Goal: Task Accomplishment & Management: Use online tool/utility

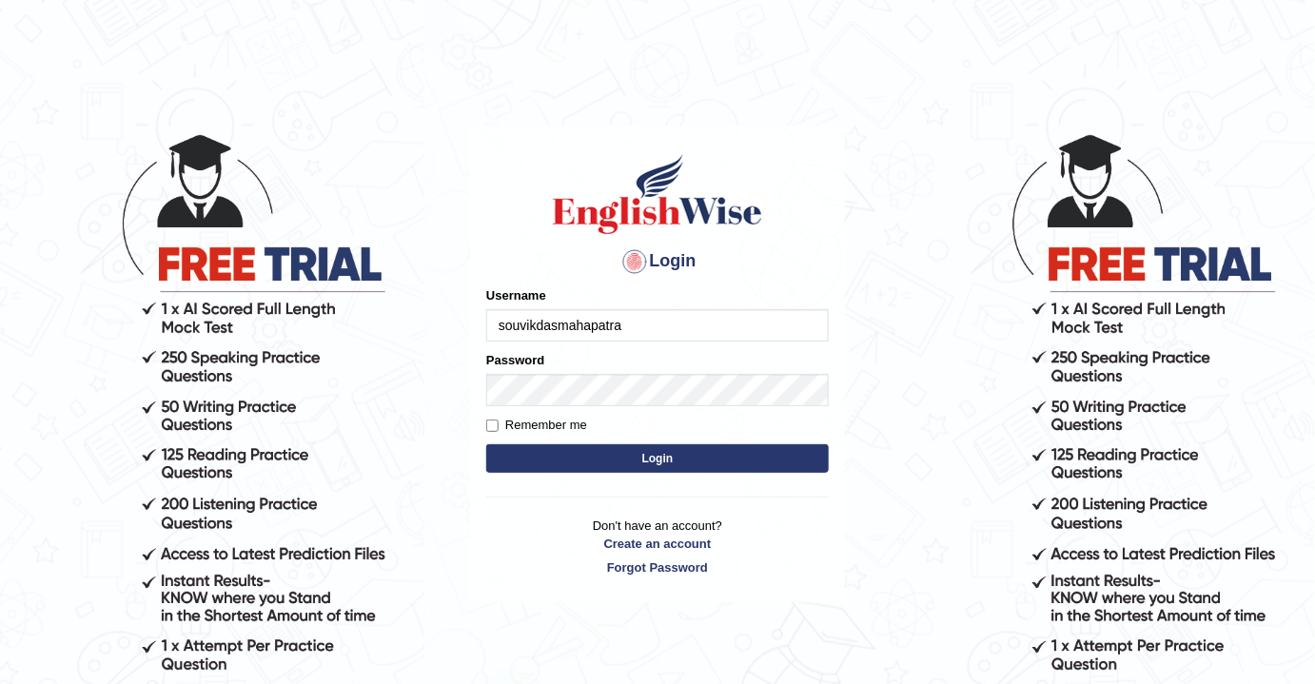
type input "souvikdasmahapatra"
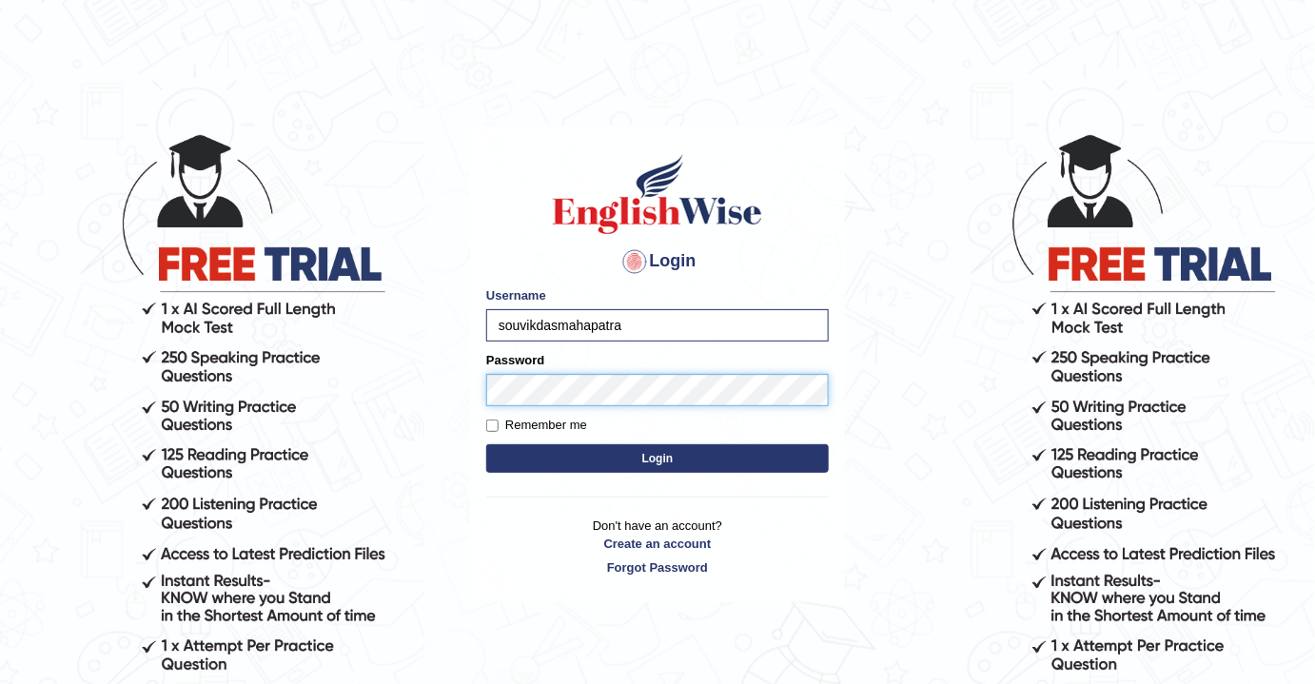
click at [486, 444] on button "Login" at bounding box center [657, 458] width 343 height 29
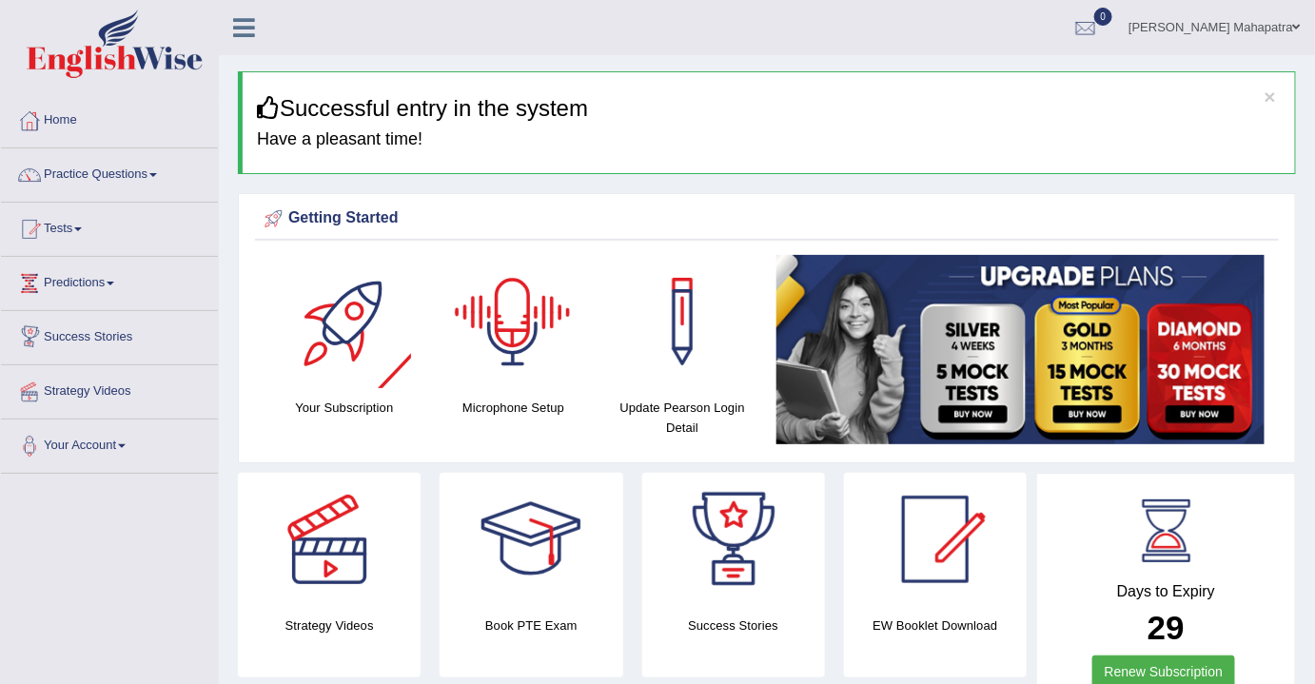
click at [84, 465] on li "Your Account Notifications Microphone Setup Change Password Manage Subscription…" at bounding box center [109, 447] width 217 height 54
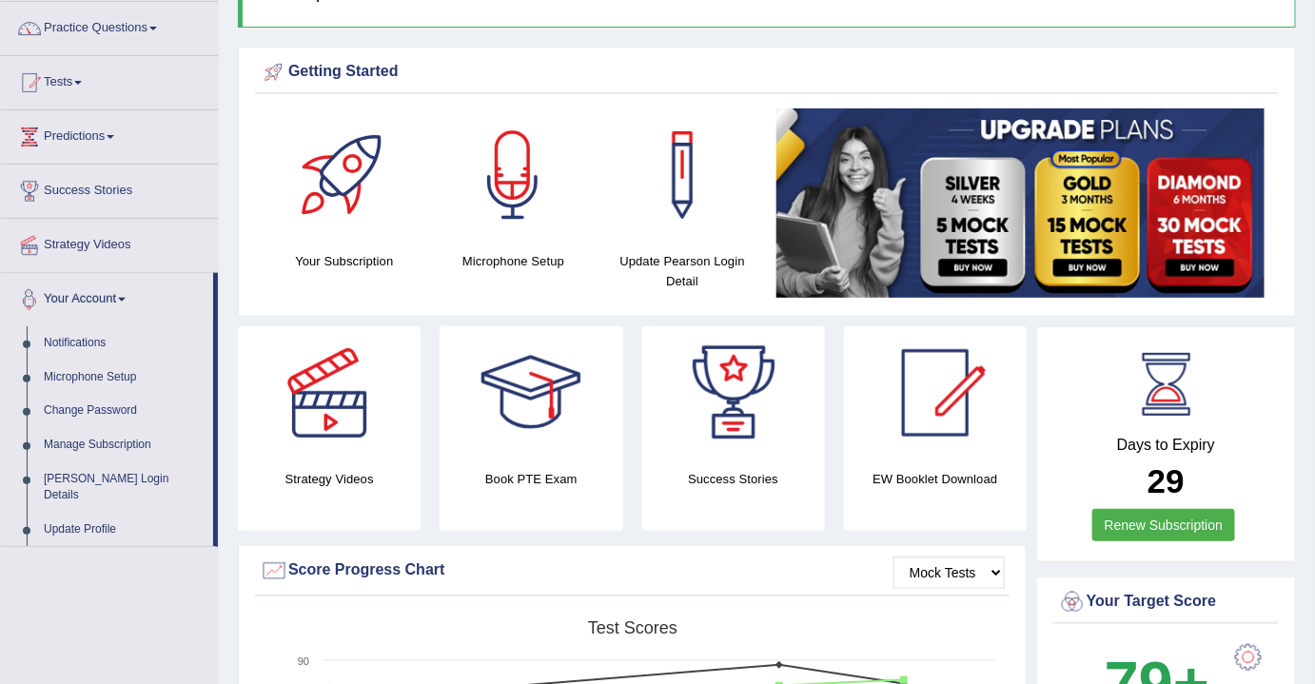
scroll to position [172, 0]
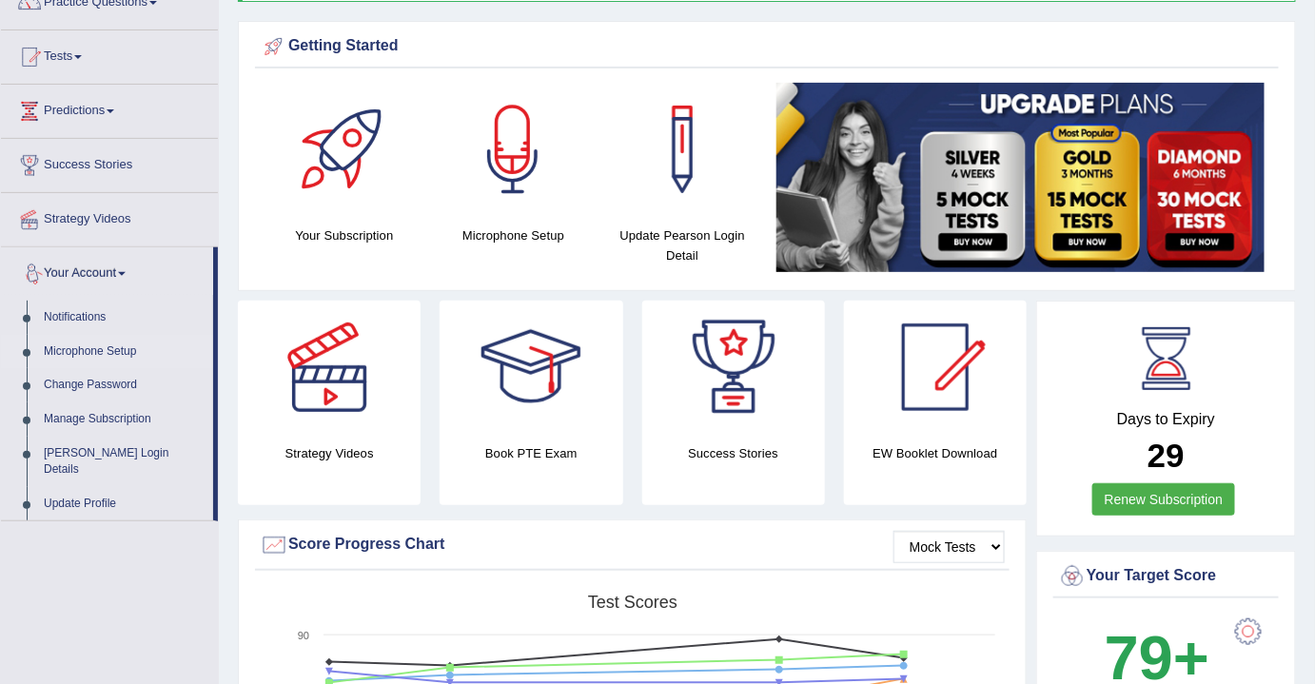
click at [119, 345] on link "Microphone Setup" at bounding box center [124, 352] width 178 height 34
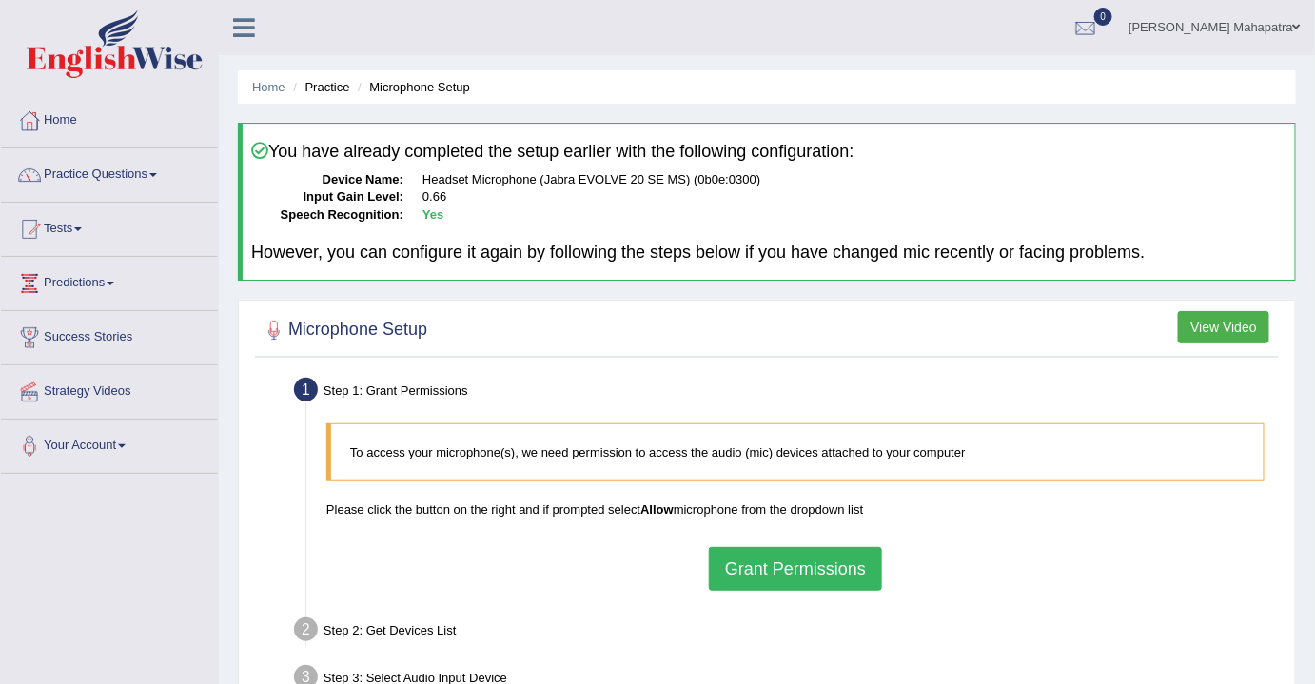
click at [777, 558] on button "Grant Permissions" at bounding box center [795, 569] width 173 height 44
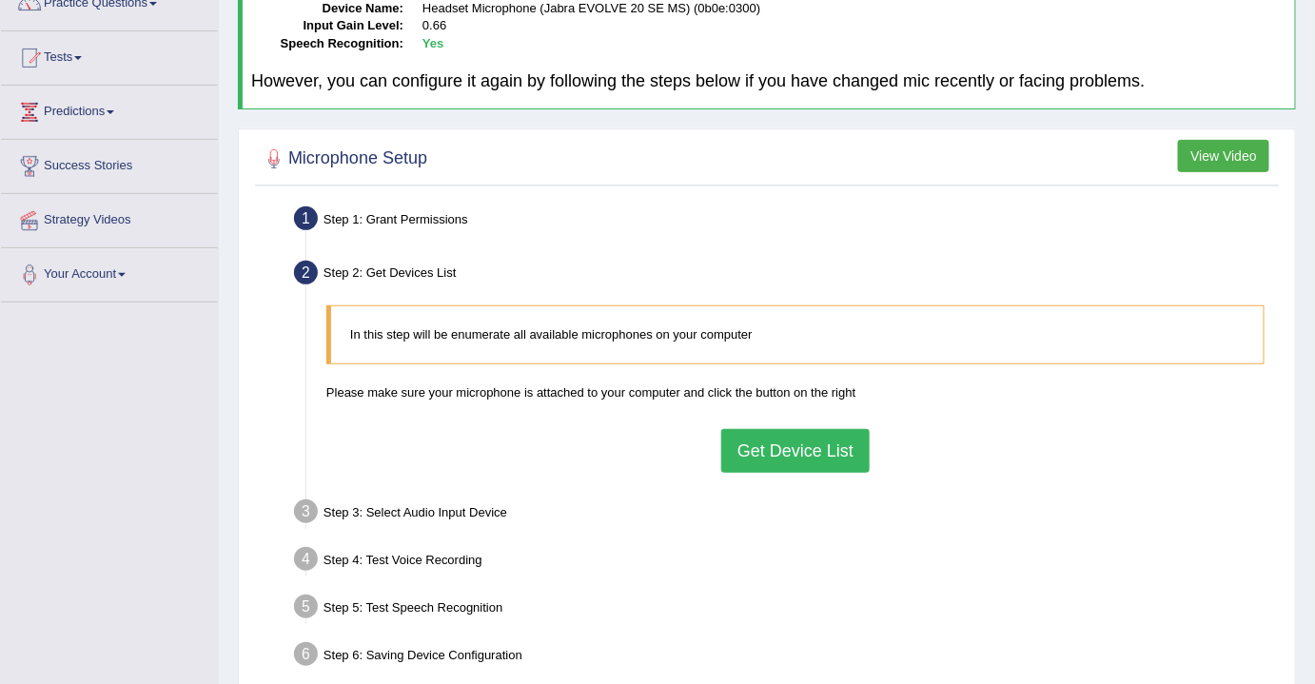
scroll to position [259, 0]
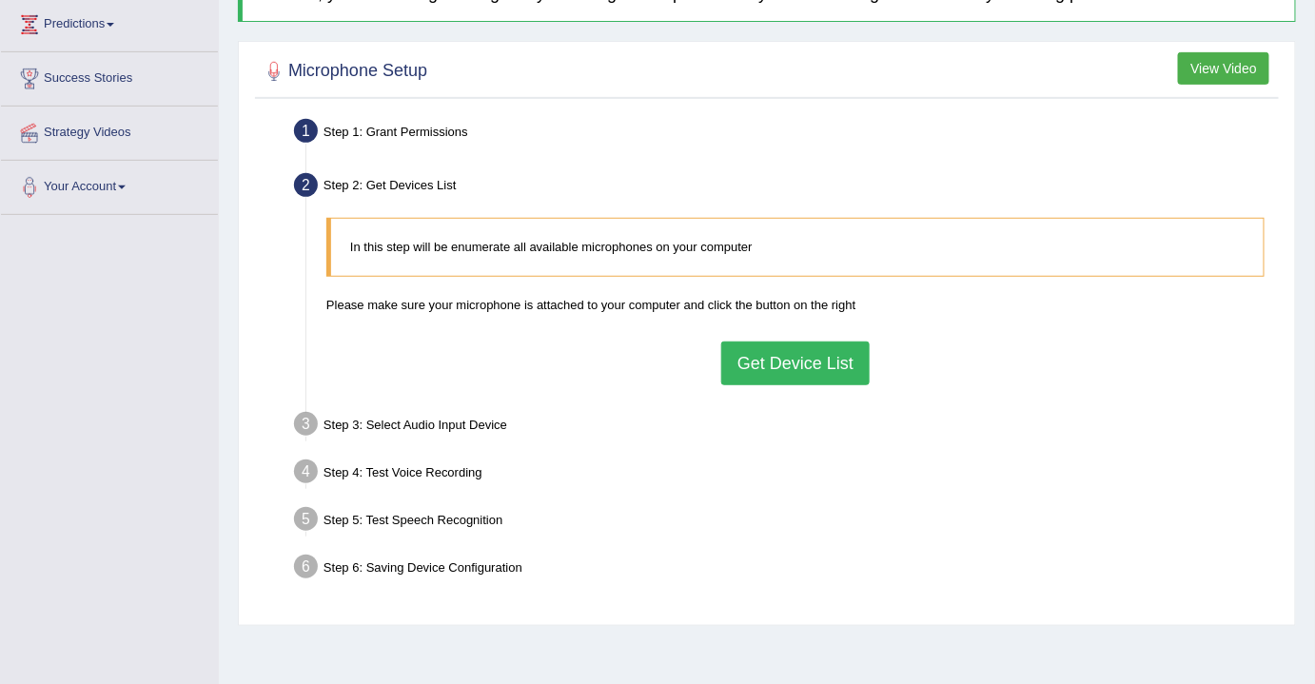
click at [797, 352] on button "Get Device List" at bounding box center [795, 364] width 148 height 44
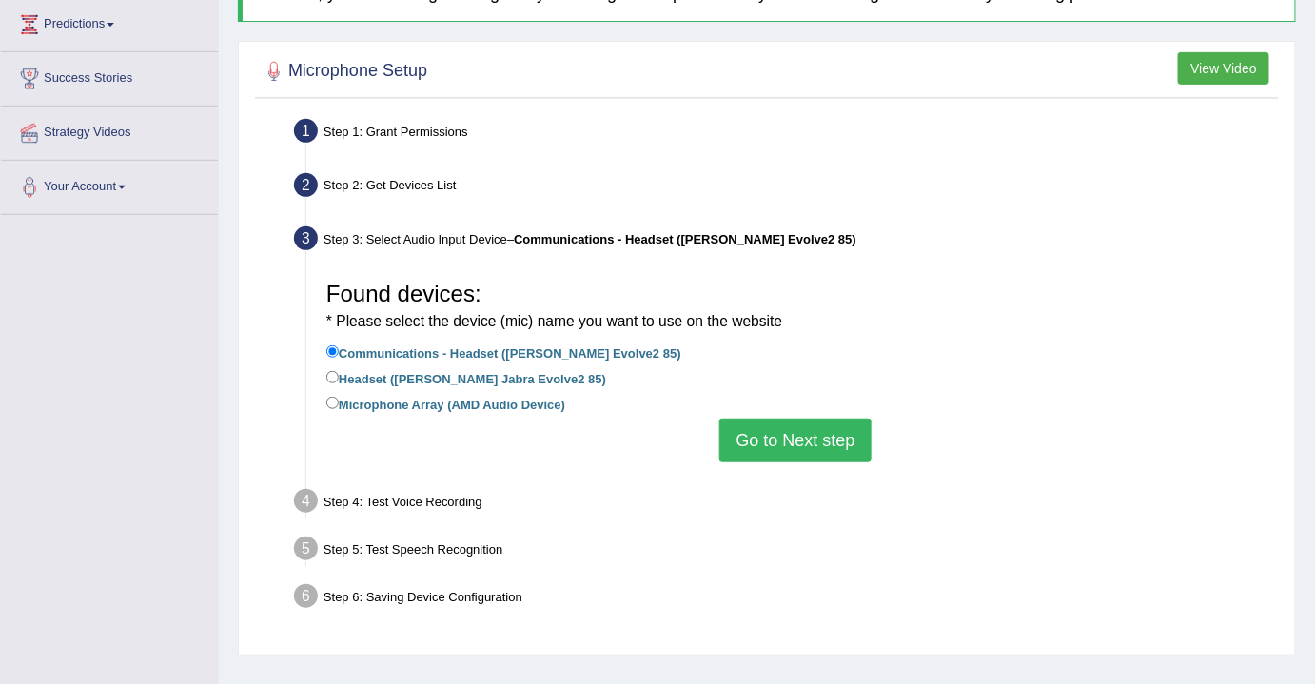
click at [825, 444] on button "Go to Next step" at bounding box center [795, 441] width 151 height 44
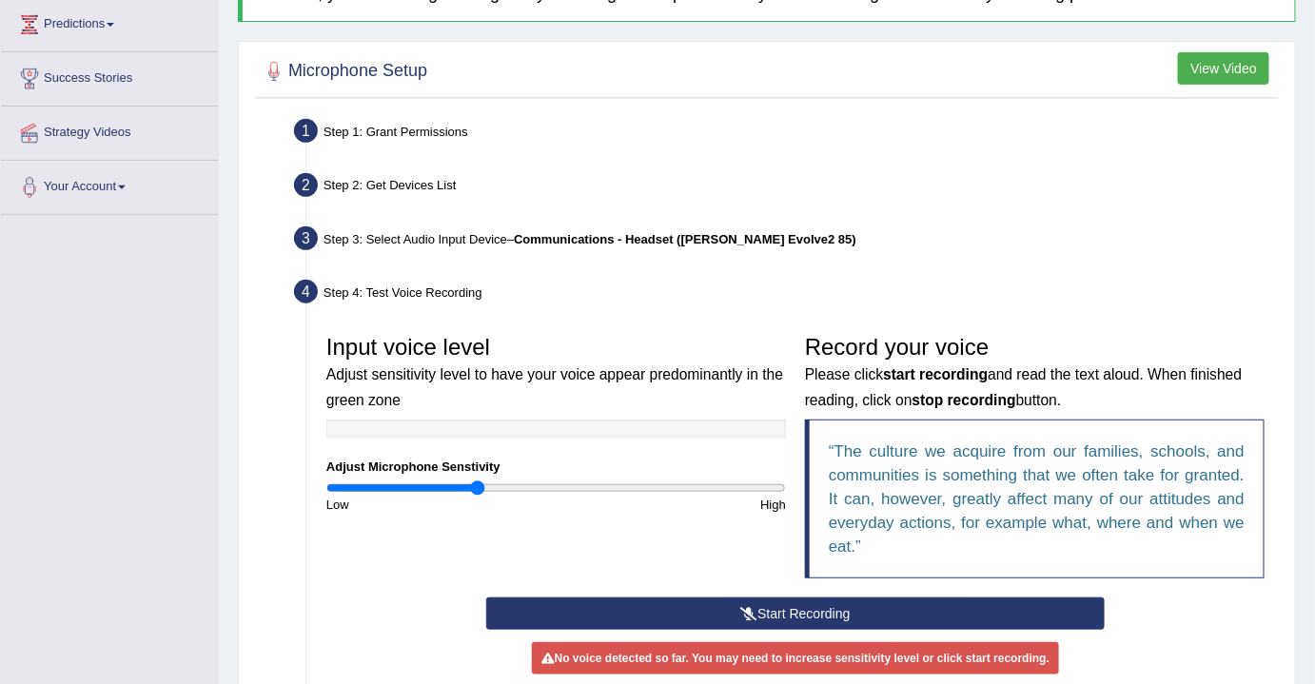
scroll to position [496, 0]
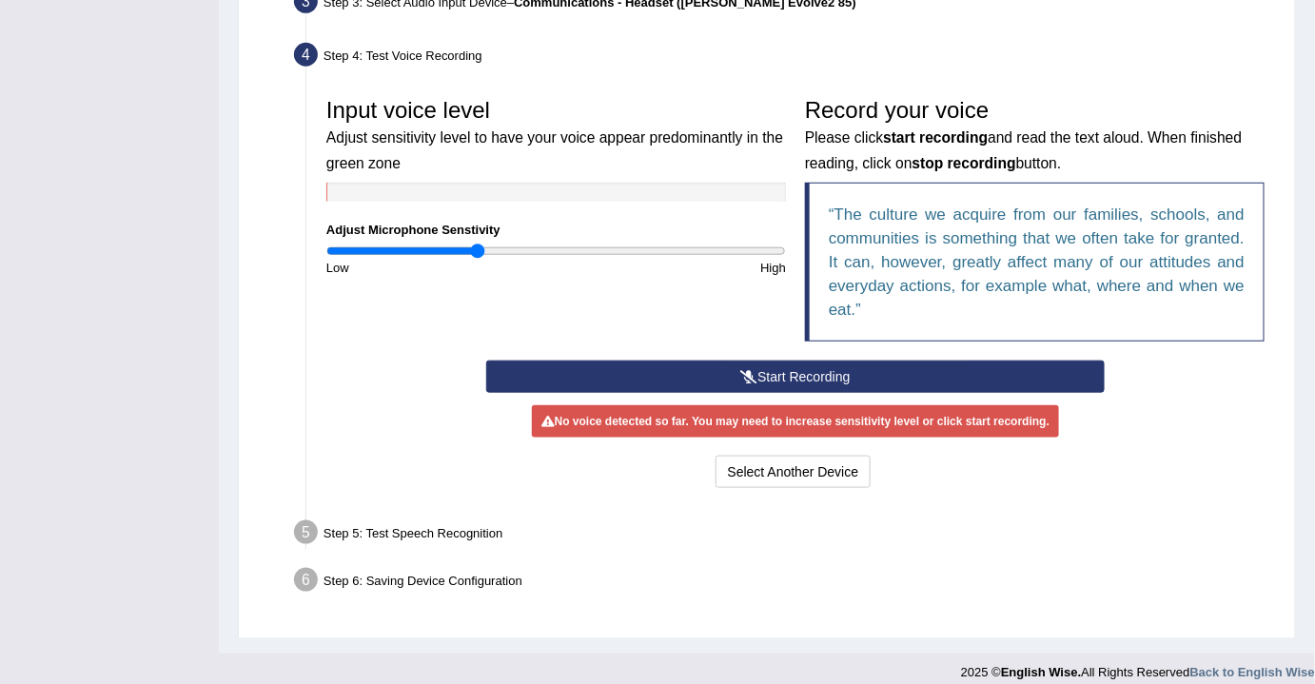
click at [802, 372] on button "Start Recording" at bounding box center [796, 377] width 620 height 32
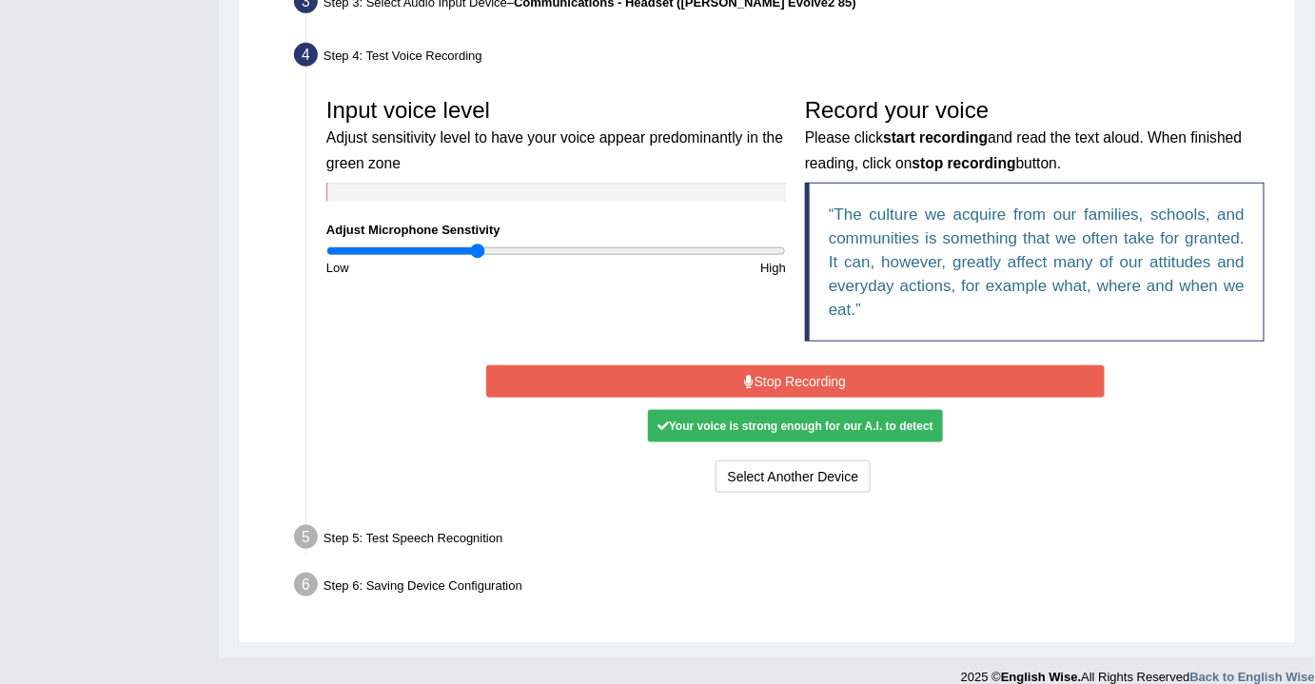
click at [807, 383] on button "Stop Recording" at bounding box center [796, 381] width 620 height 32
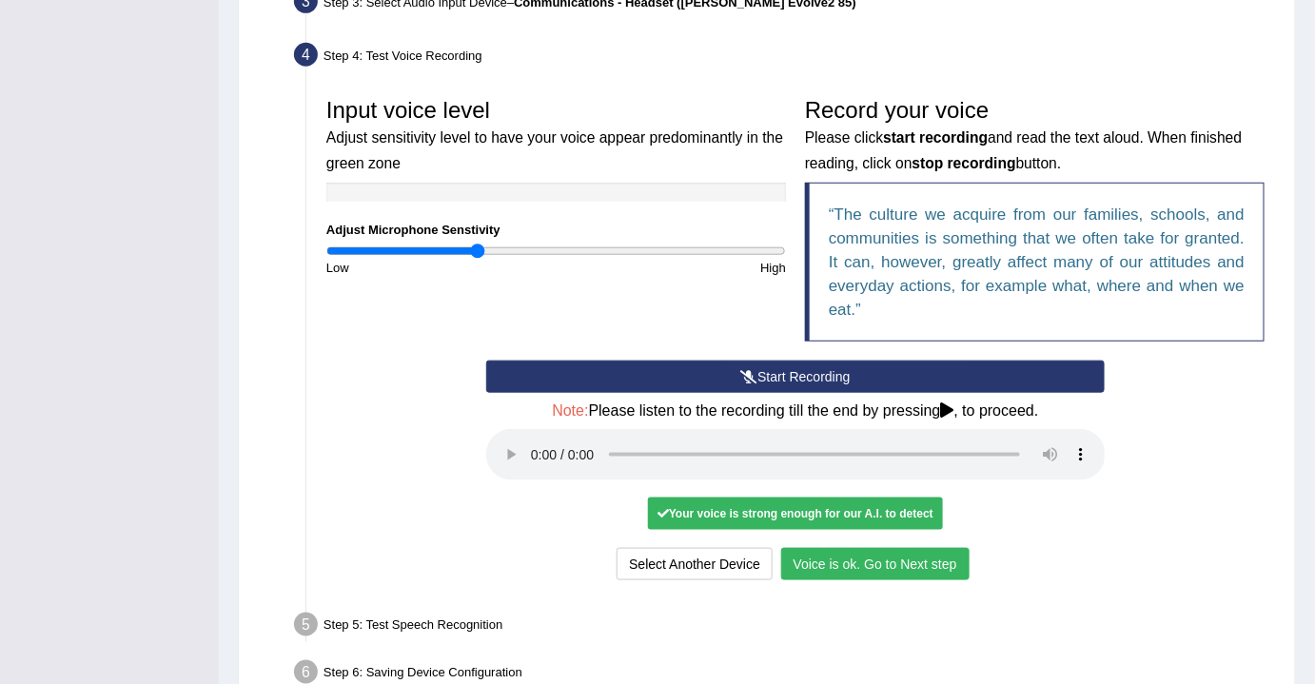
click at [751, 377] on icon at bounding box center [748, 376] width 17 height 13
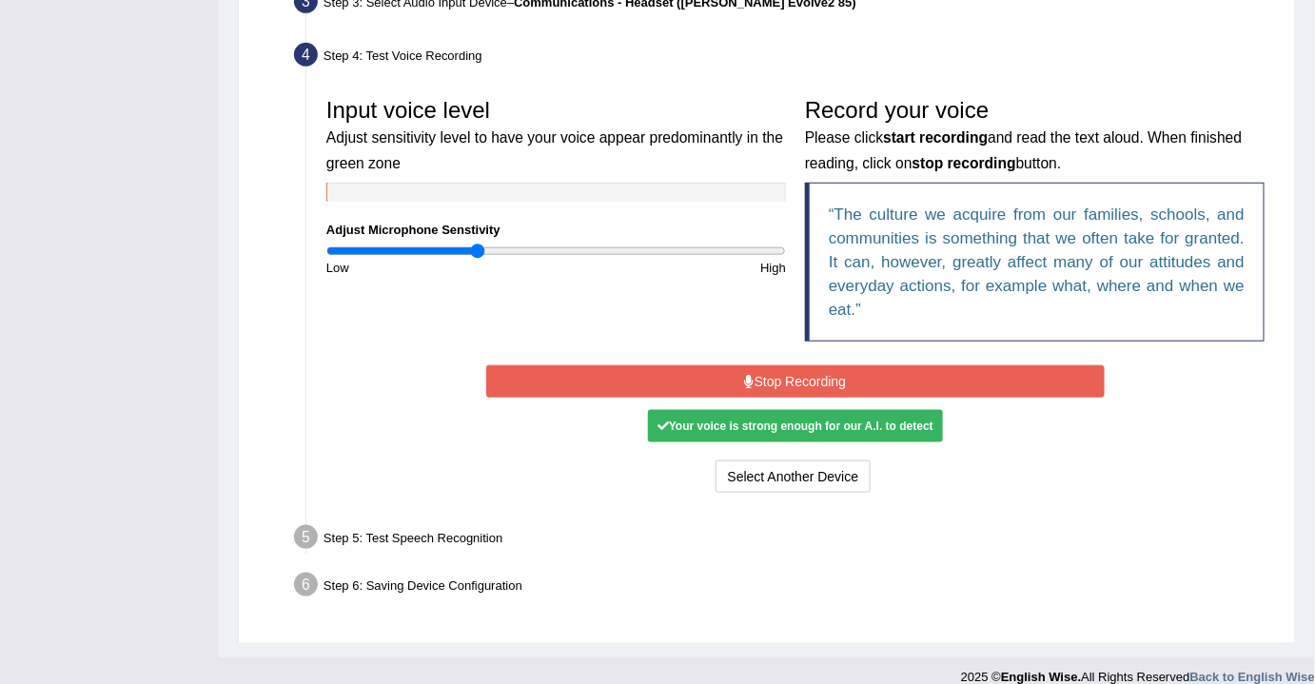
click at [751, 377] on icon at bounding box center [750, 381] width 10 height 13
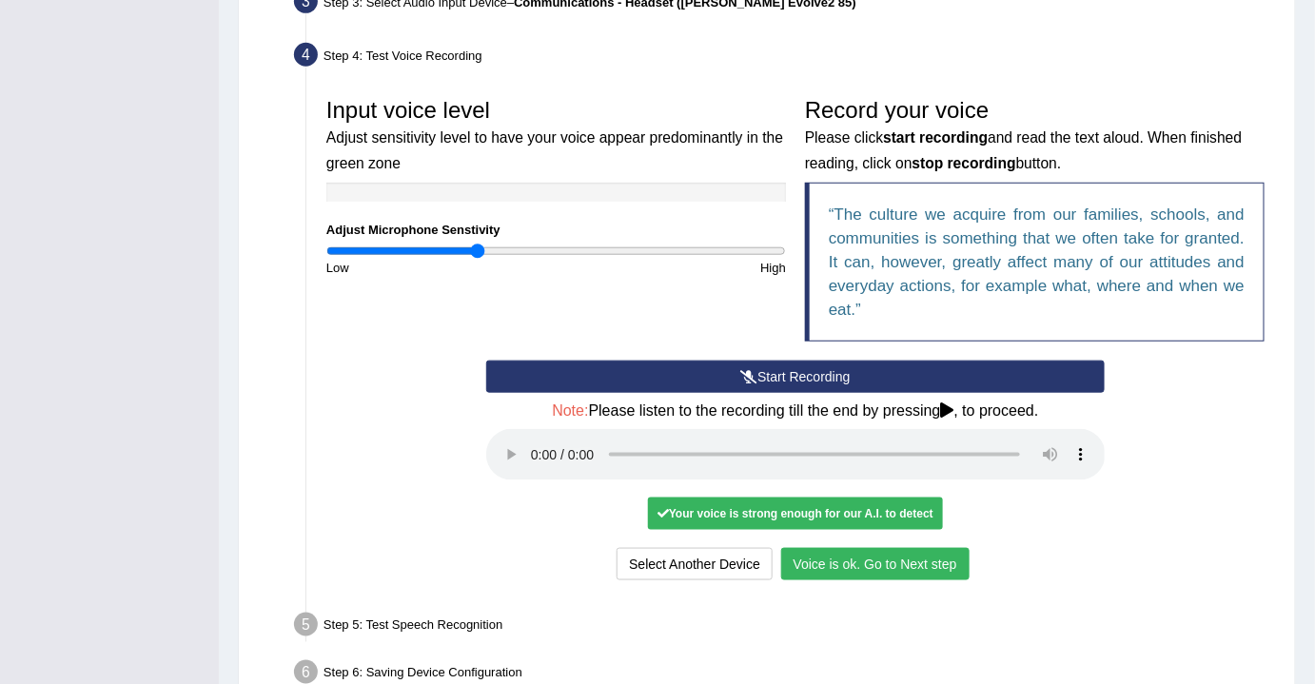
click at [888, 555] on button "Voice is ok. Go to Next step" at bounding box center [875, 564] width 188 height 32
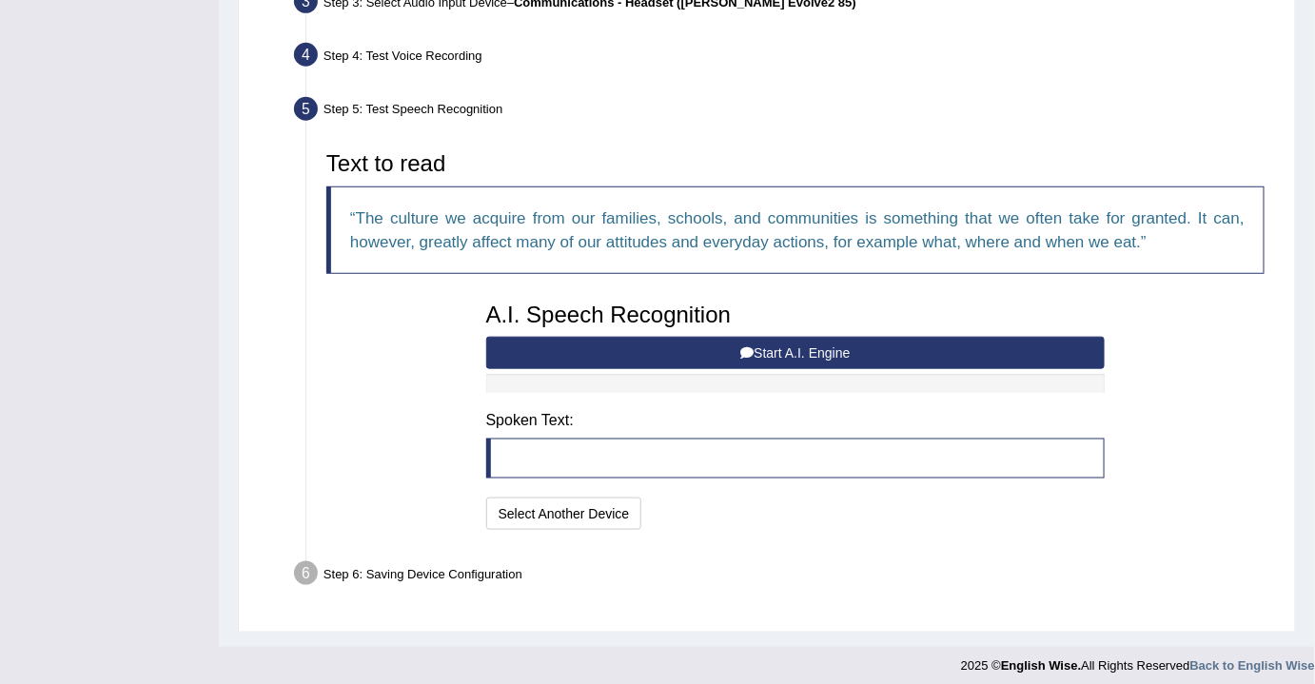
click at [727, 356] on button "Start A.I. Engine" at bounding box center [796, 353] width 620 height 32
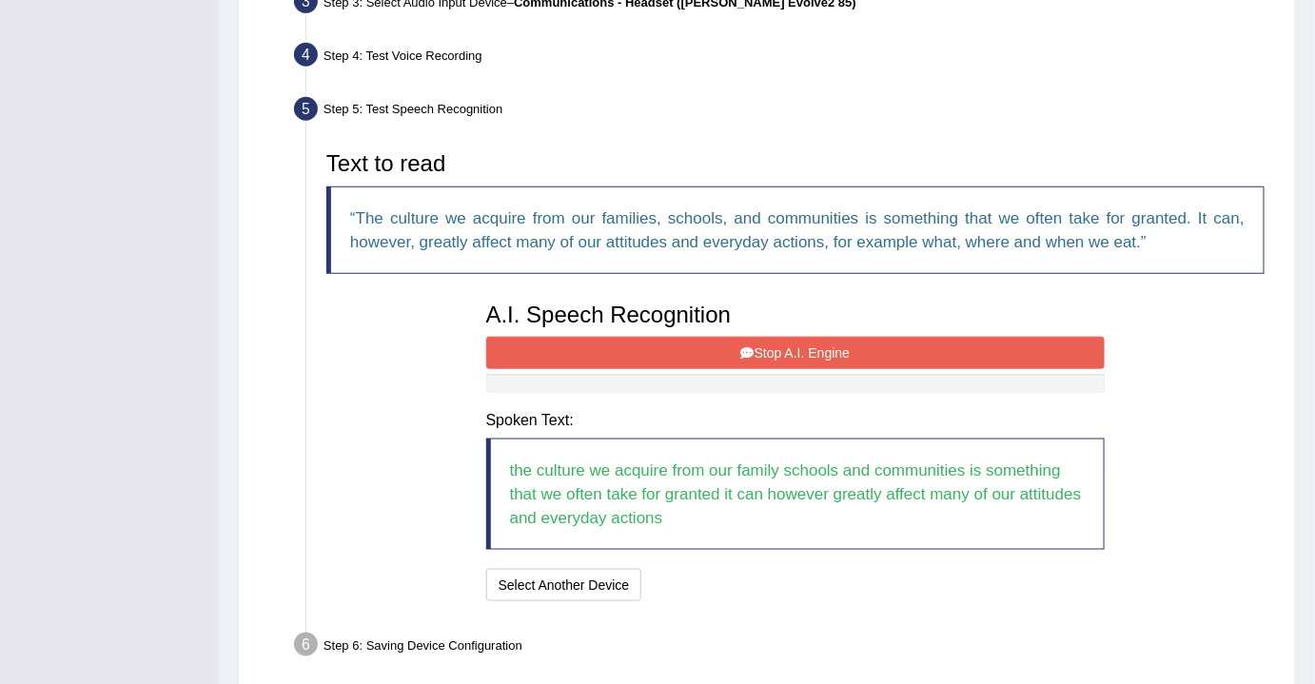
click at [727, 356] on button "Stop A.I. Engine" at bounding box center [796, 353] width 620 height 32
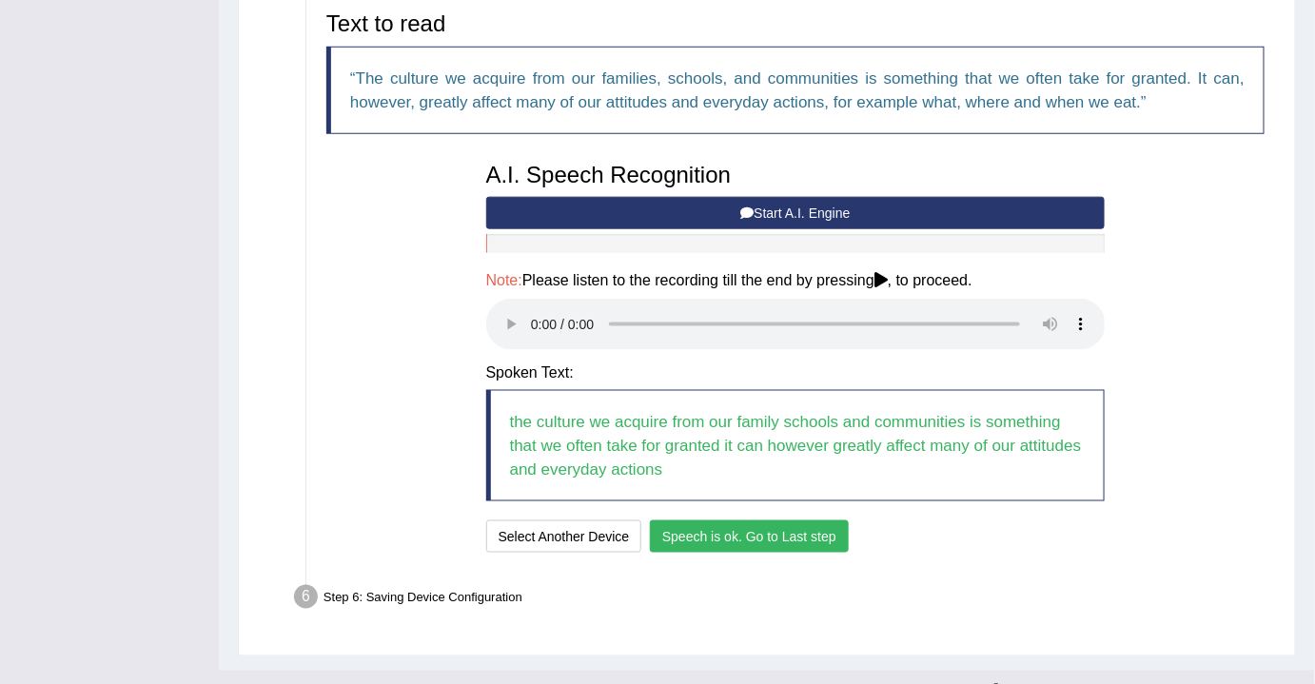
scroll to position [664, 0]
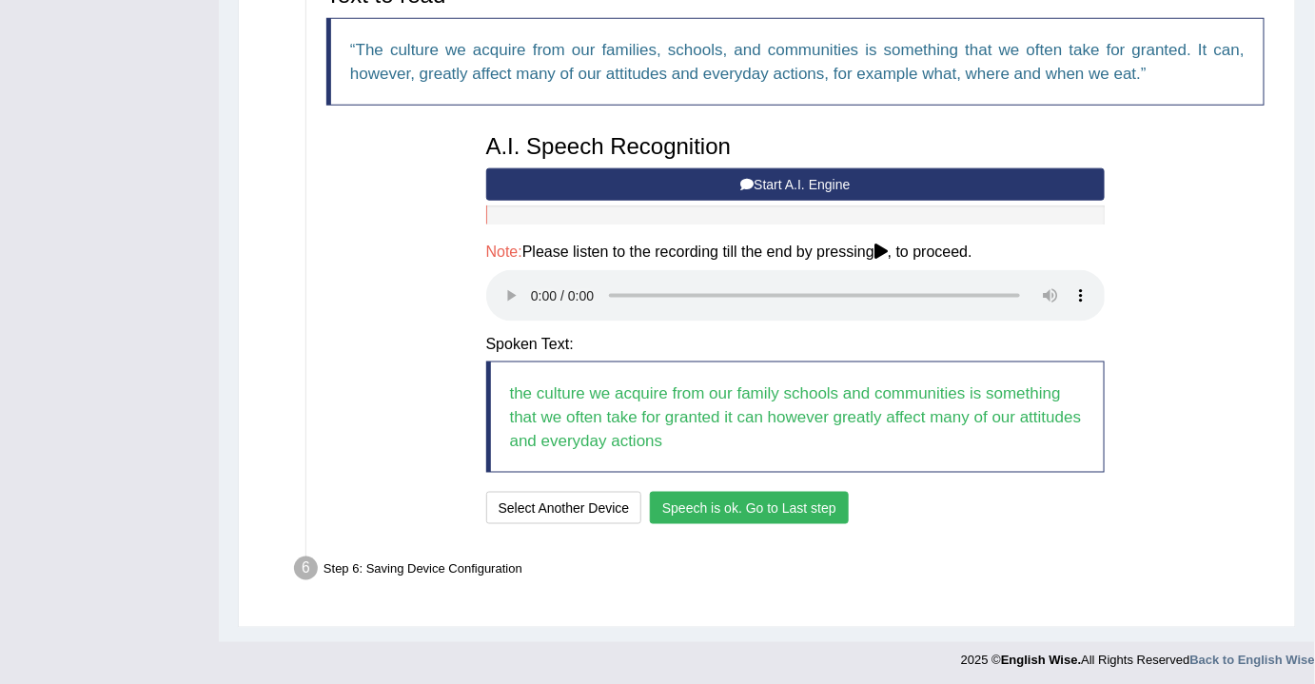
click at [702, 492] on button "Speech is ok. Go to Last step" at bounding box center [749, 508] width 199 height 32
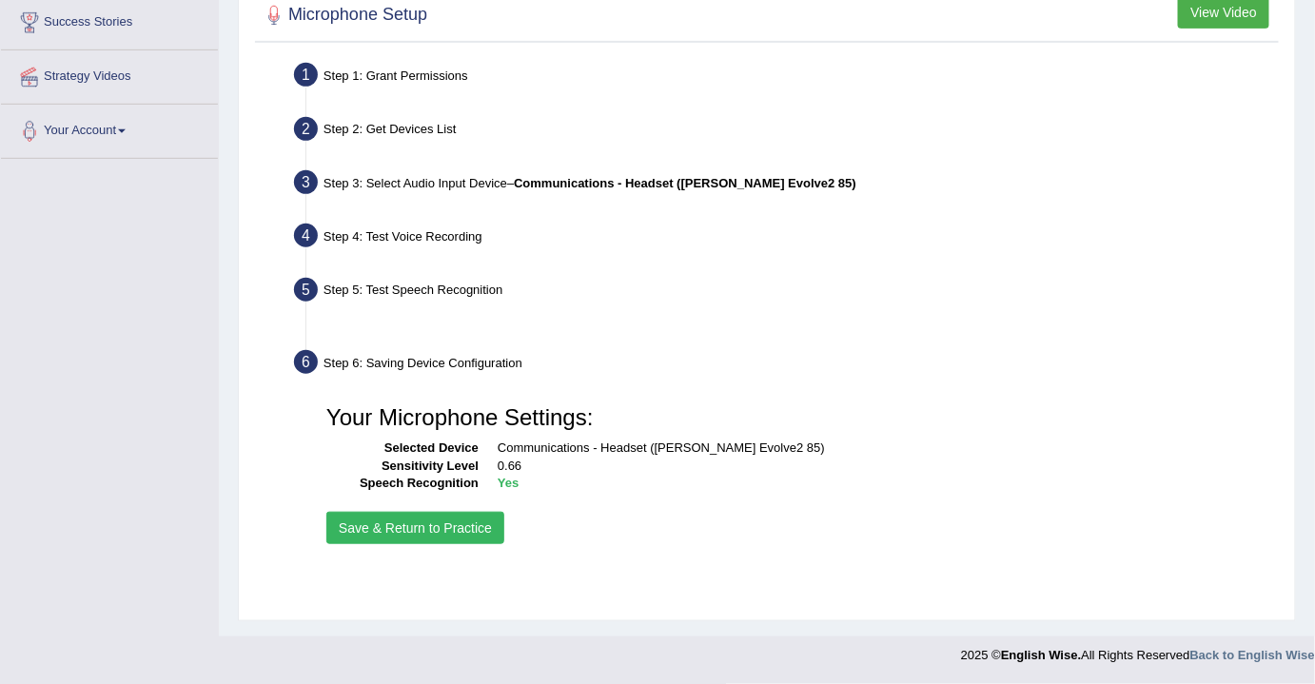
scroll to position [314, 0]
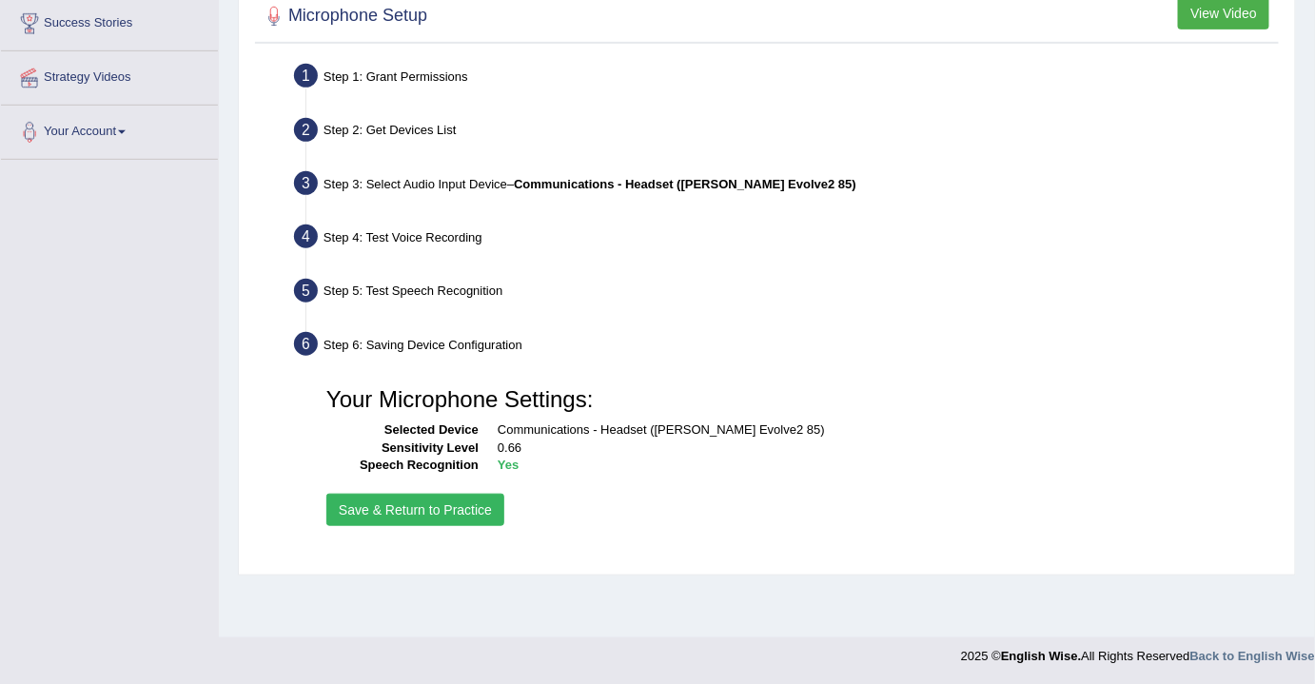
click at [441, 504] on button "Save & Return to Practice" at bounding box center [415, 510] width 178 height 32
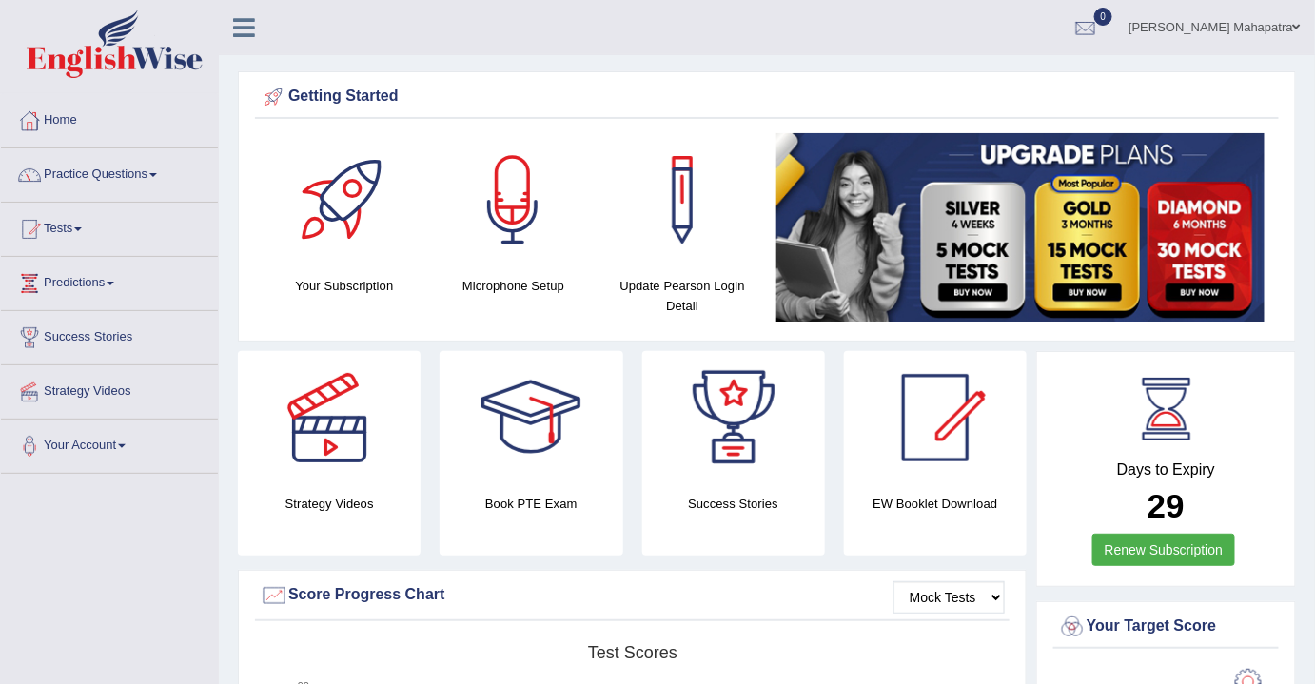
click at [1071, 223] on img at bounding box center [1021, 227] width 488 height 189
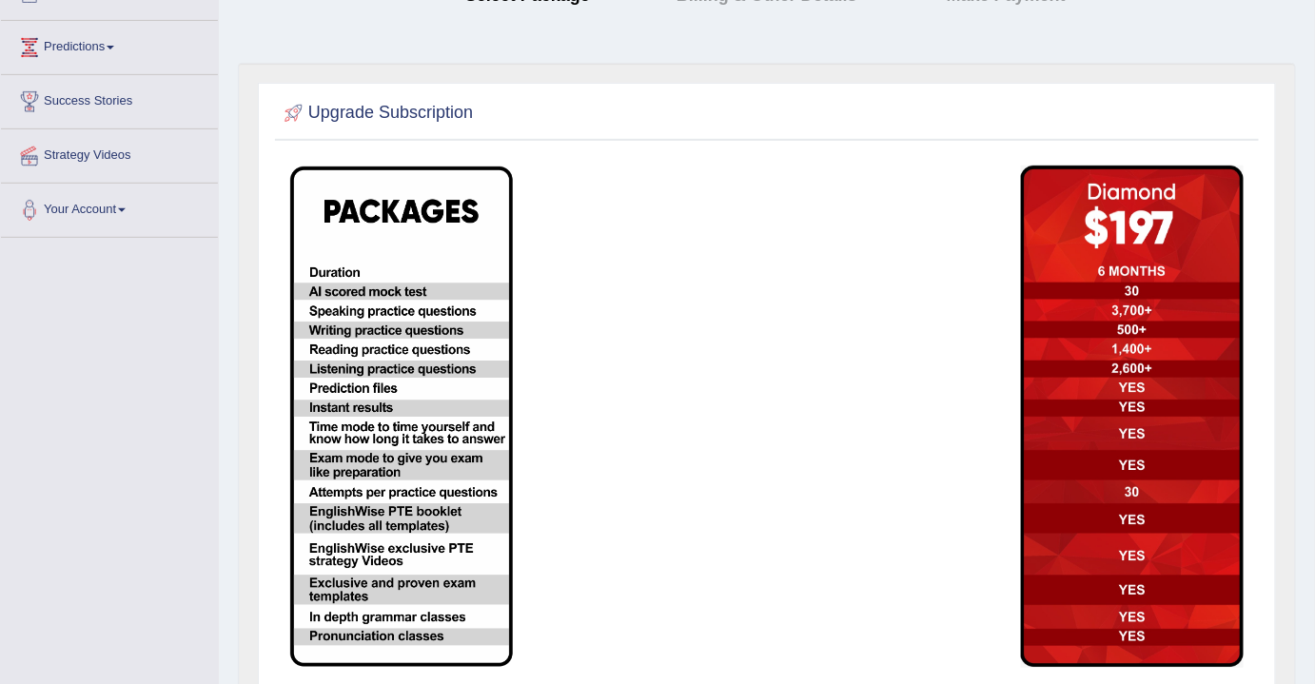
scroll to position [192, 0]
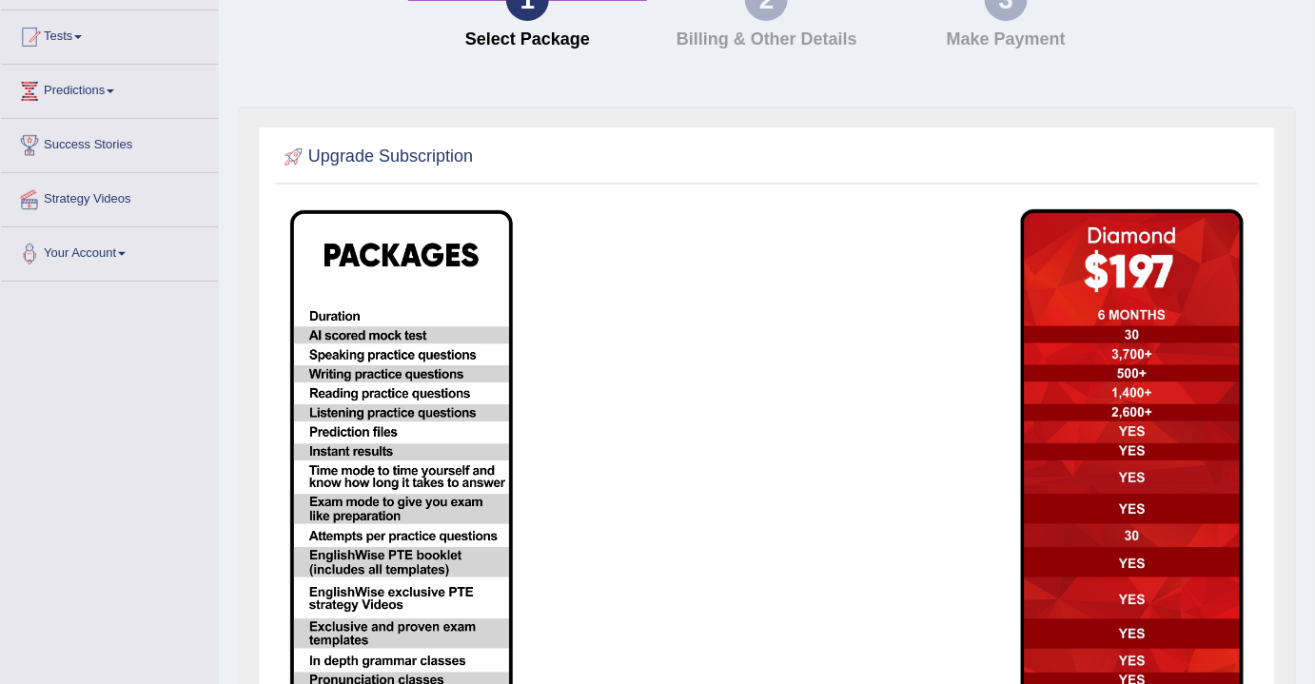
click at [348, 345] on img at bounding box center [401, 460] width 223 height 501
click at [363, 316] on img at bounding box center [401, 460] width 223 height 501
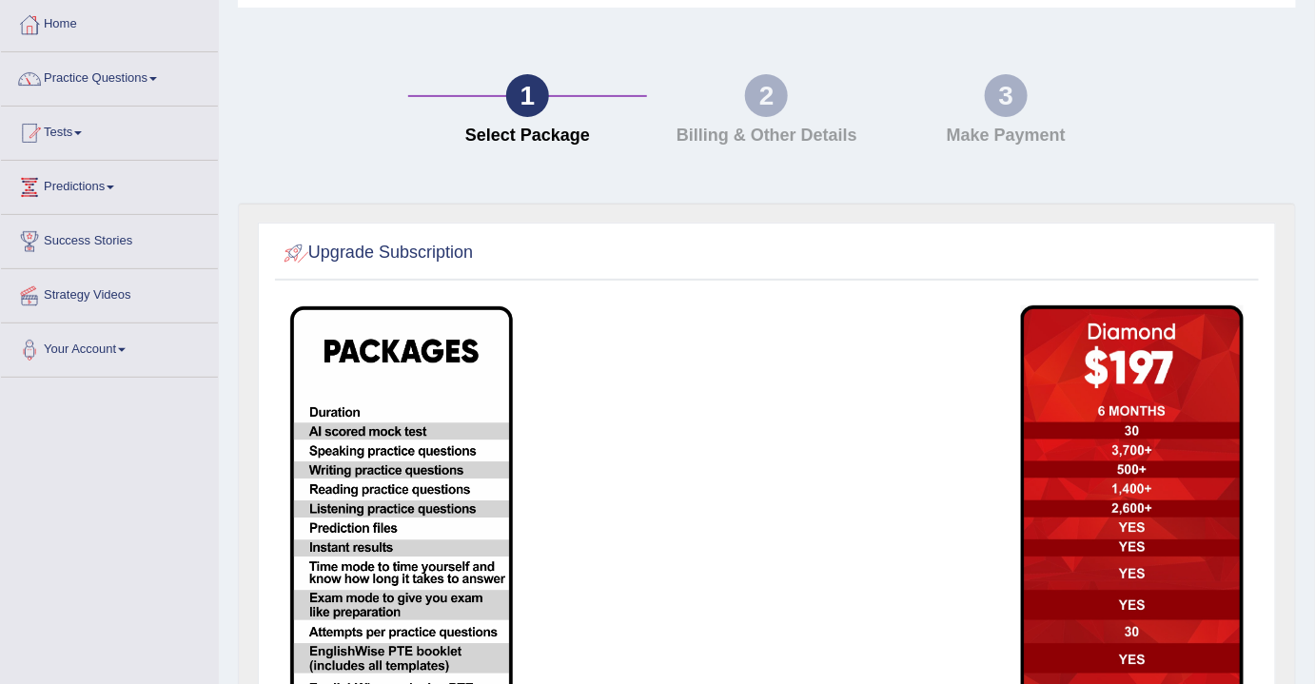
scroll to position [0, 0]
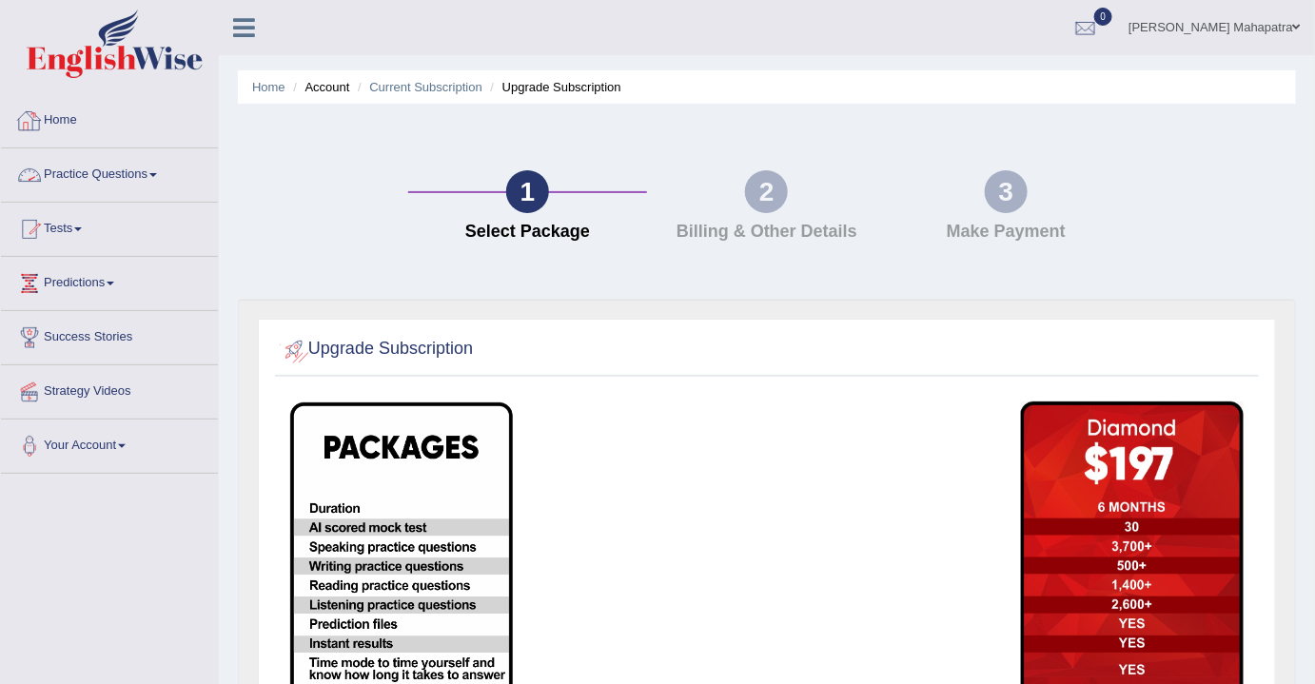
click at [58, 115] on link "Home" at bounding box center [109, 118] width 217 height 48
